Goal: Check status: Check status

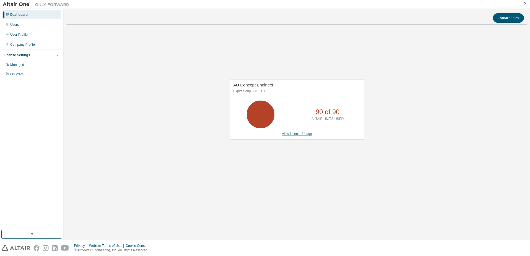
click at [294, 133] on link "View License Usage" at bounding box center [297, 134] width 30 height 4
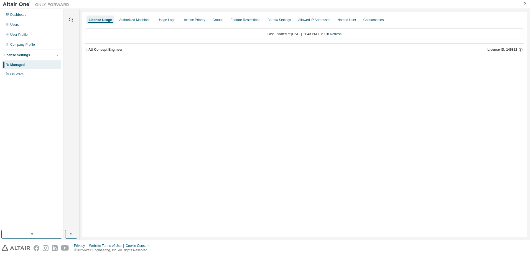
click at [85, 51] on icon "button" at bounding box center [86, 49] width 3 height 3
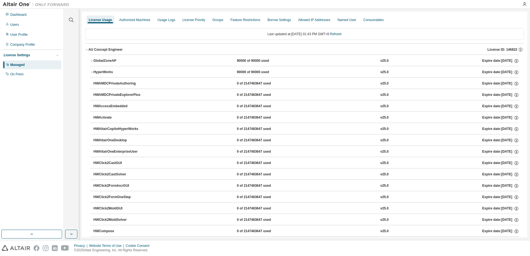
click at [91, 61] on icon "button" at bounding box center [91, 60] width 3 height 3
